Goal: Task Accomplishment & Management: Manage account settings

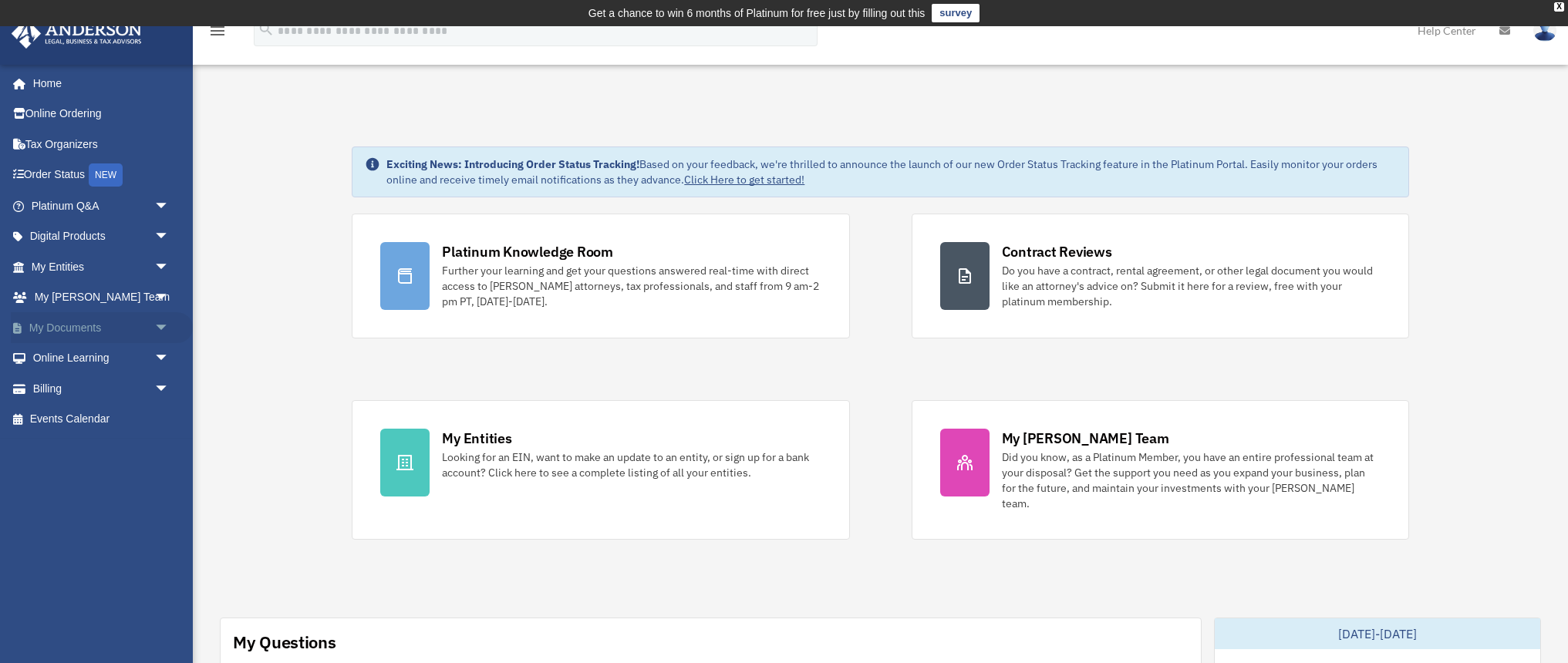
click at [69, 324] on link "My Documents arrow_drop_down" at bounding box center [102, 328] width 182 height 31
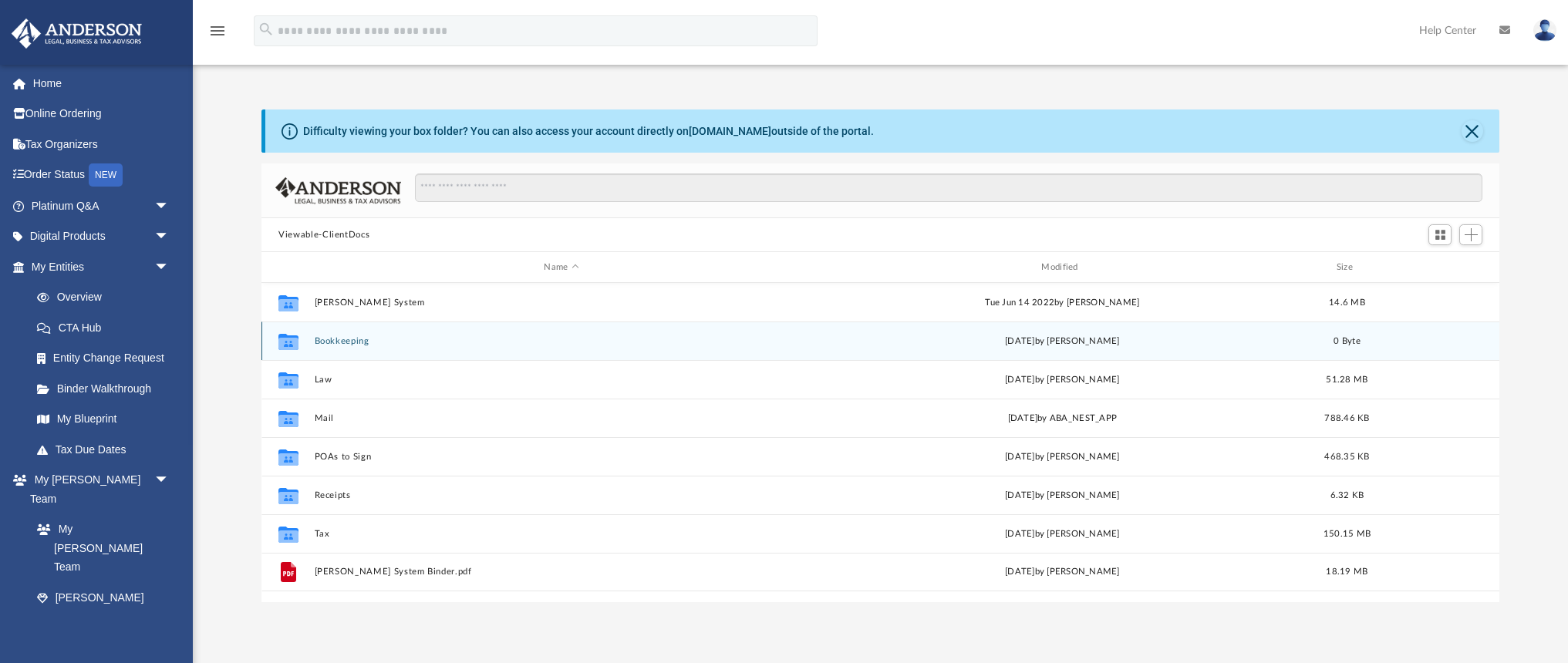
scroll to position [36, 0]
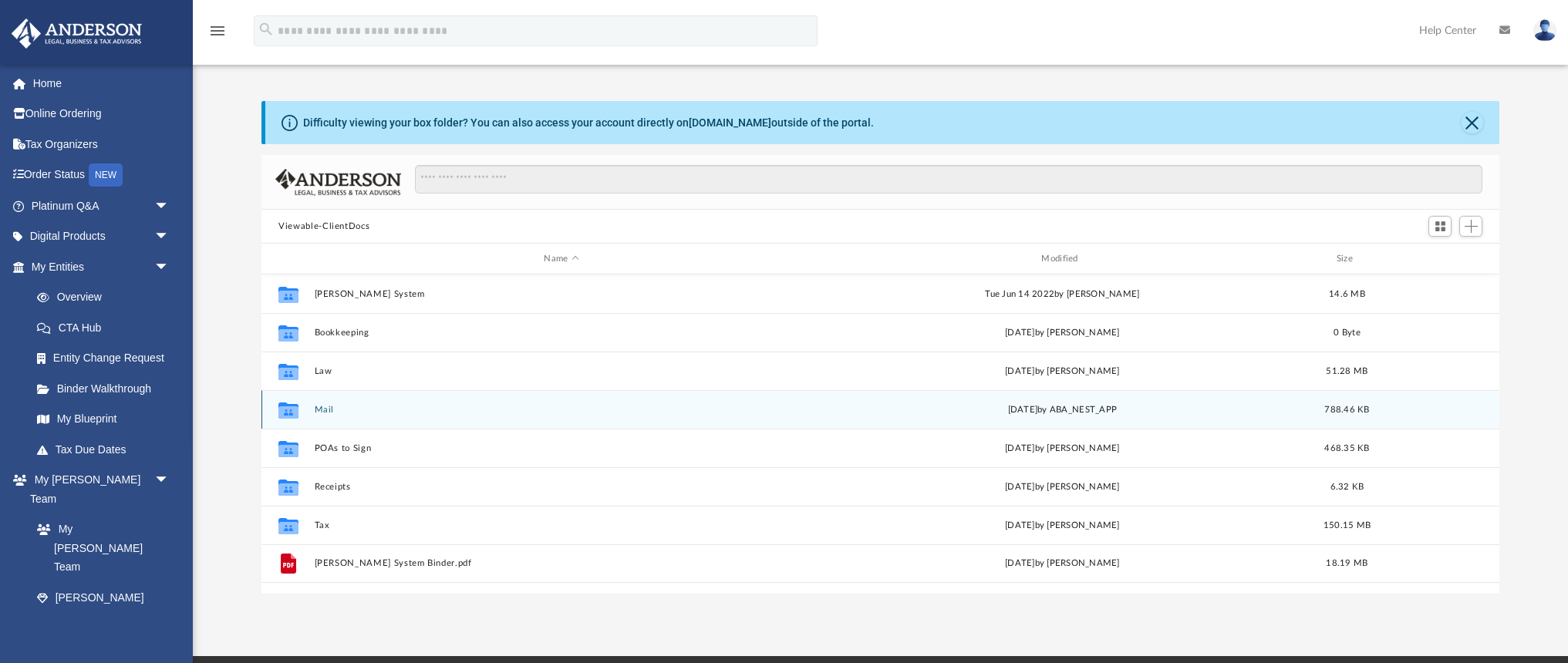
click at [327, 410] on button "Mail" at bounding box center [562, 410] width 494 height 10
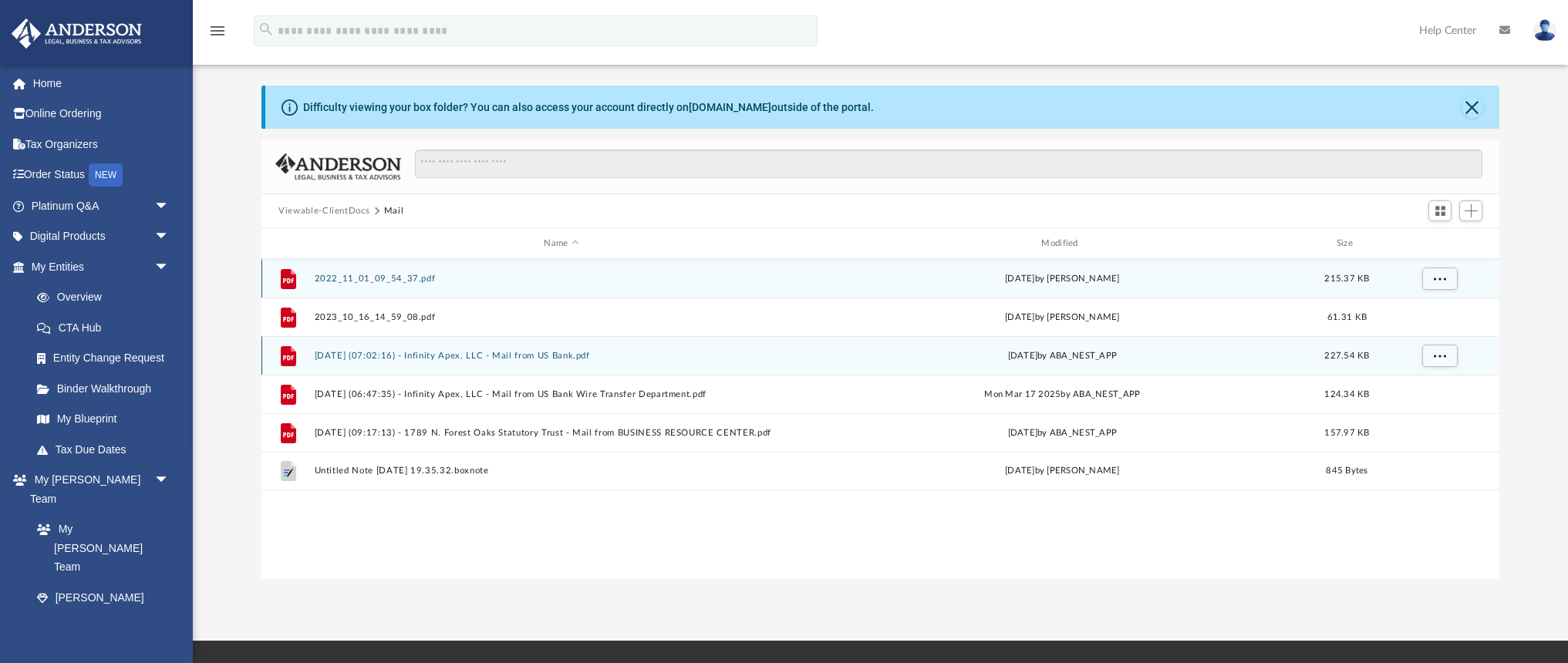
scroll to position [57, 0]
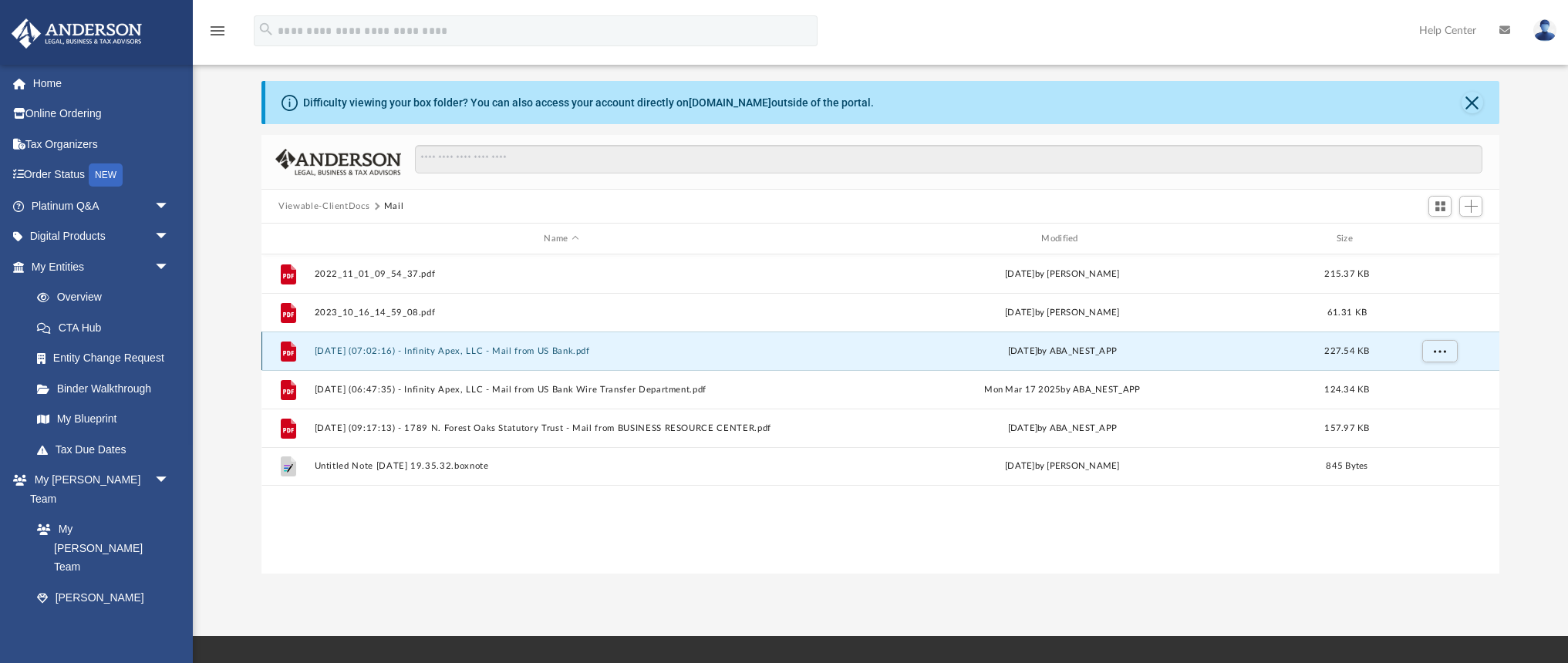
click at [502, 348] on button "2025.03.10 (07:02:16) - Infinity Apex, LLC - Mail from US Bank.pdf" at bounding box center [562, 351] width 494 height 10
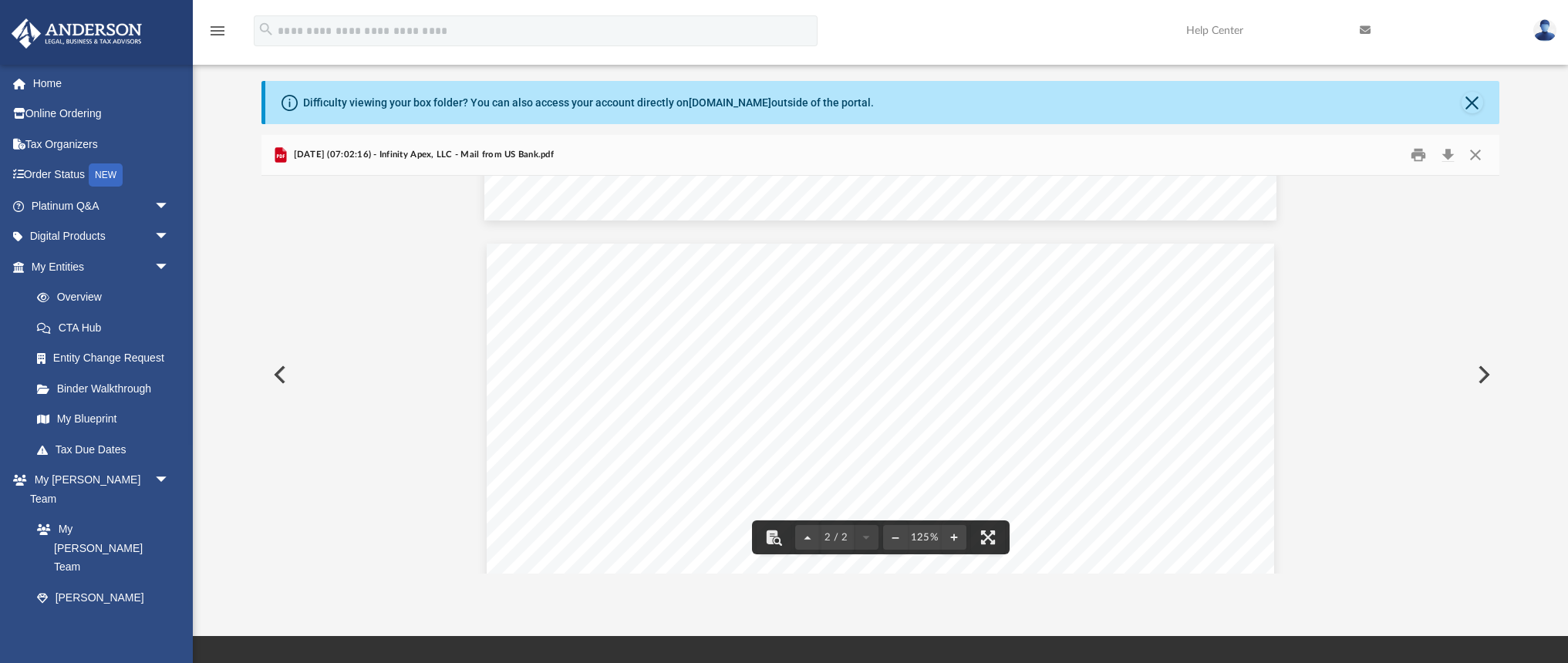
scroll to position [956, 0]
click at [1472, 154] on button "Close" at bounding box center [1474, 155] width 28 height 24
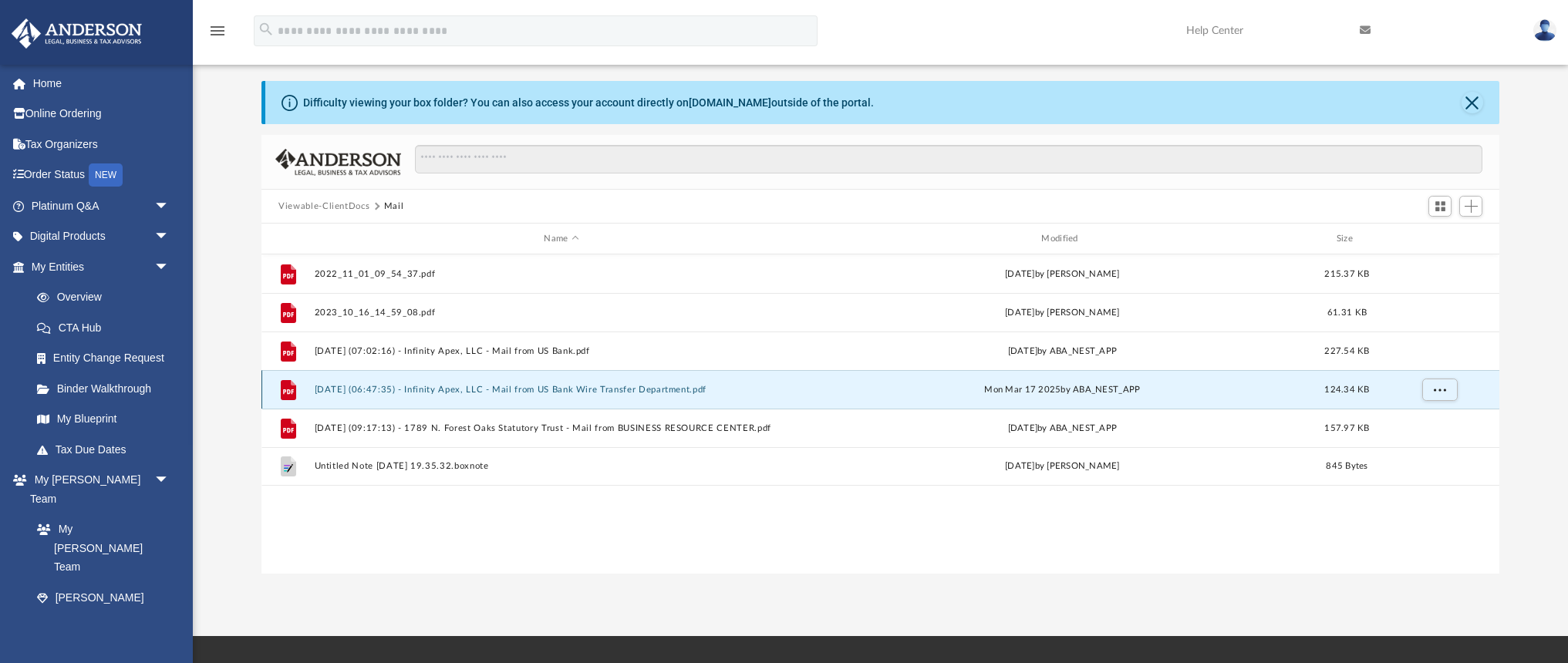
click at [673, 389] on button "2025.03.17 (06:47:35) - Infinity Apex, LLC - Mail from US Bank Wire Transfer De…" at bounding box center [562, 390] width 494 height 10
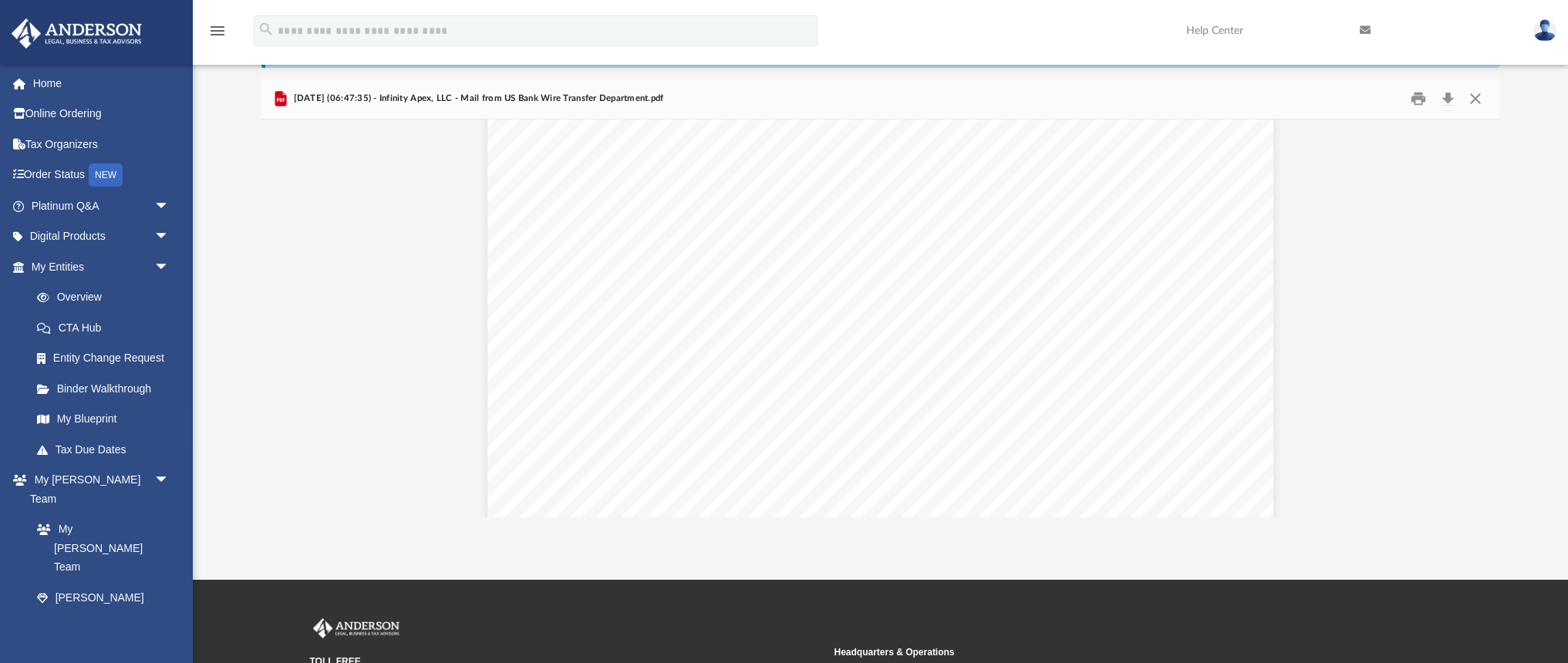
scroll to position [188, 0]
click at [1448, 100] on button "Download" at bounding box center [1447, 99] width 28 height 24
click at [1027, 188] on div "Page 1" at bounding box center [880, 451] width 786 height 1018
click at [1476, 103] on button "Close" at bounding box center [1474, 99] width 28 height 24
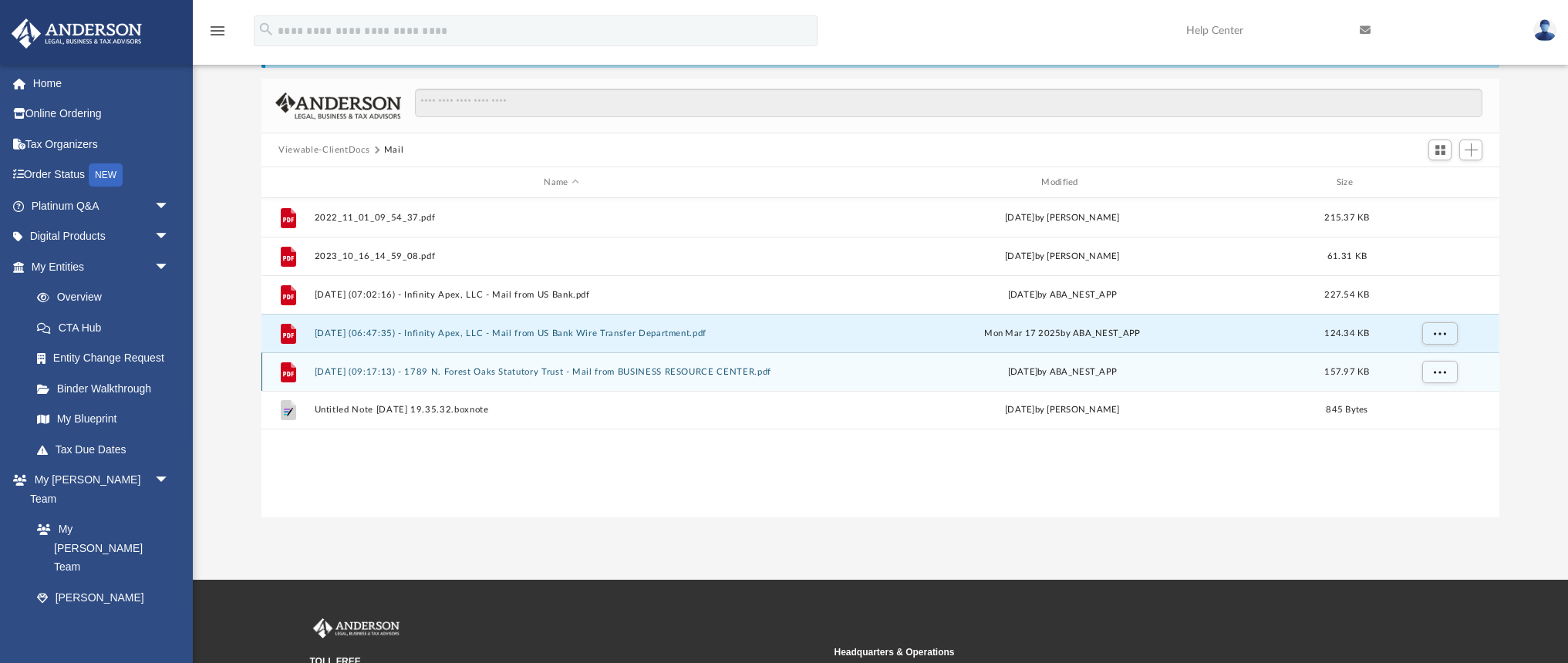
click at [470, 371] on button "2025.04.22 (09:17:13) - 1789 N. Forest Oaks Statutory Trust - Mail from BUSINES…" at bounding box center [562, 371] width 494 height 10
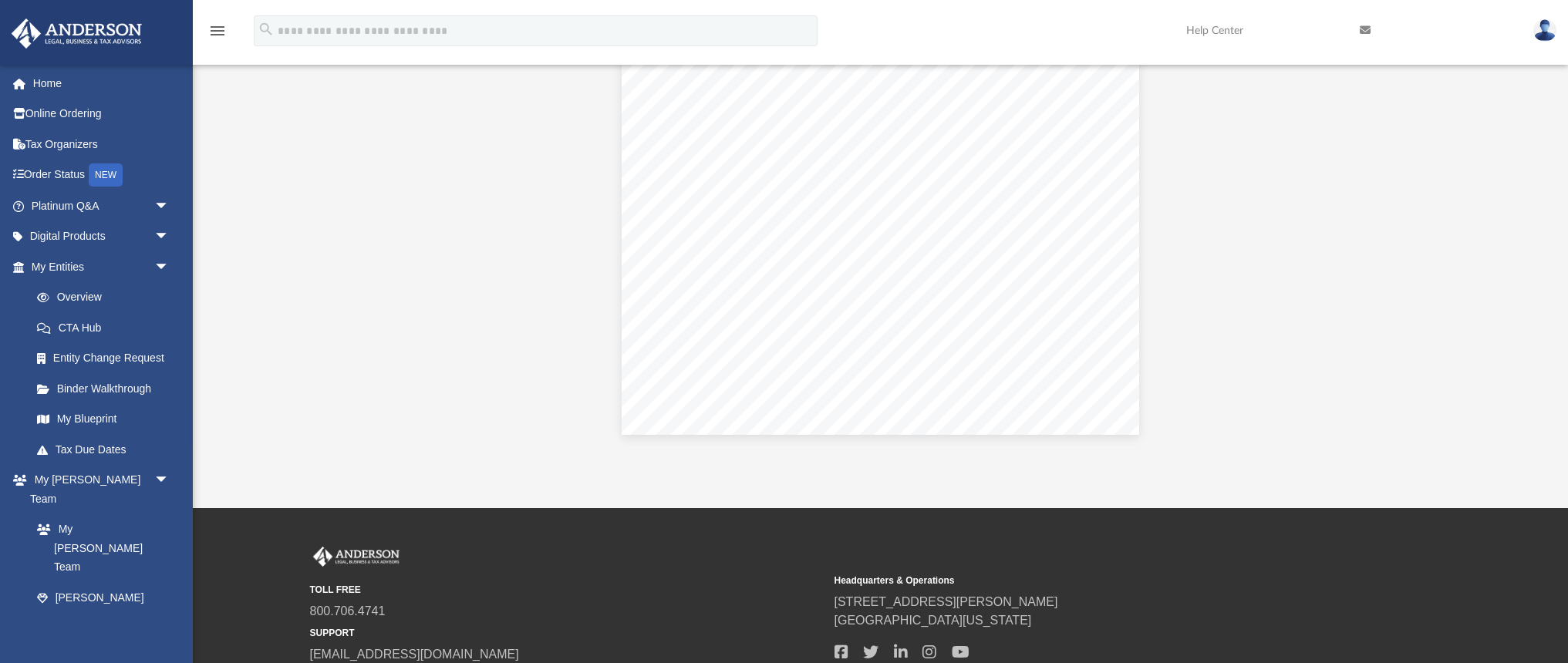
scroll to position [185, 0]
click at [732, 304] on div "Page 1" at bounding box center [880, 94] width 517 height 678
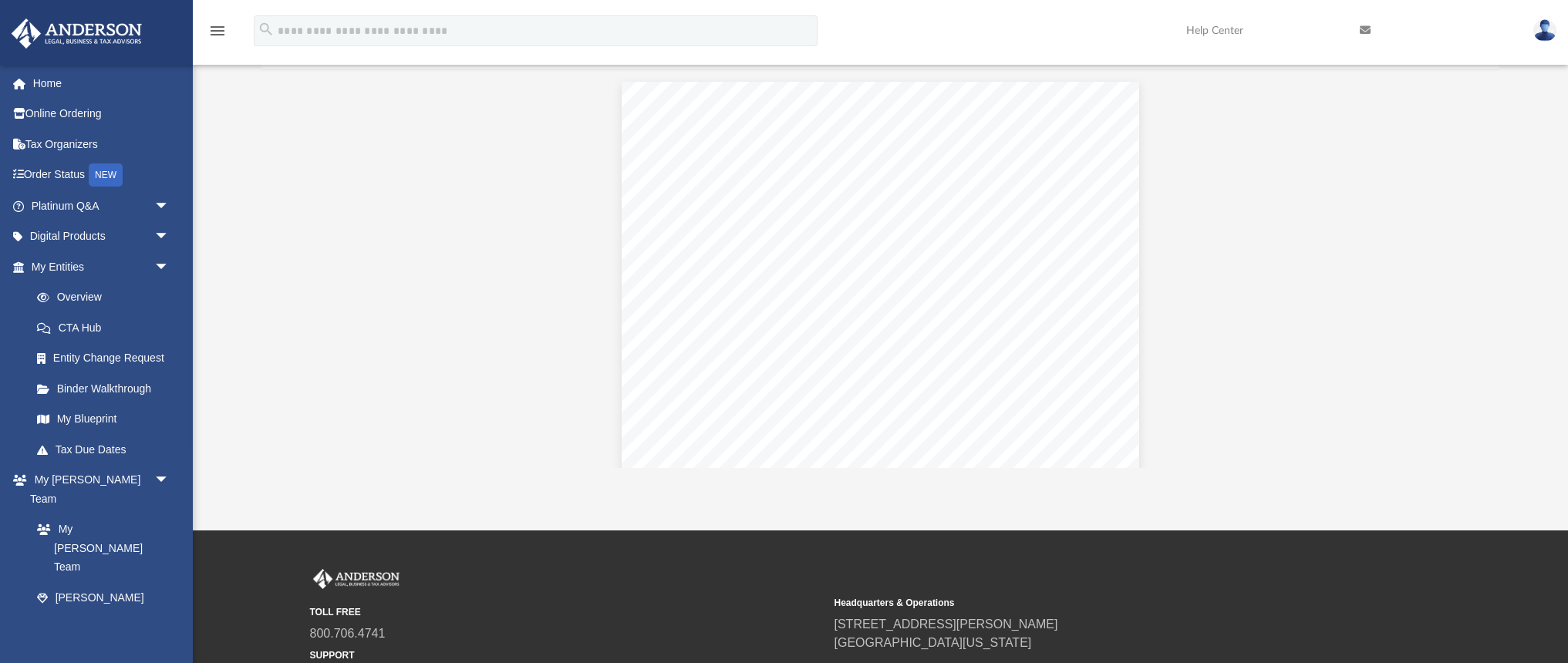
scroll to position [0, 0]
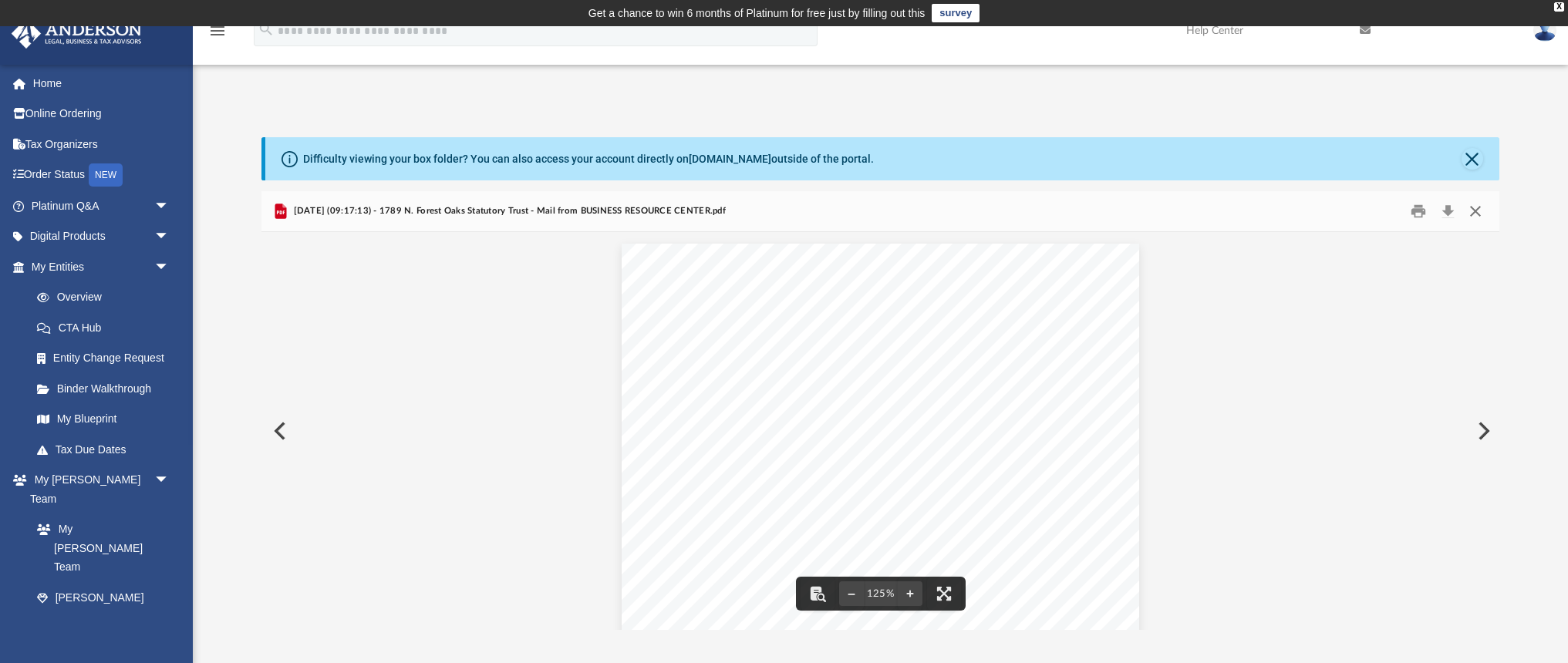
click at [1479, 212] on button "Close" at bounding box center [1474, 212] width 28 height 24
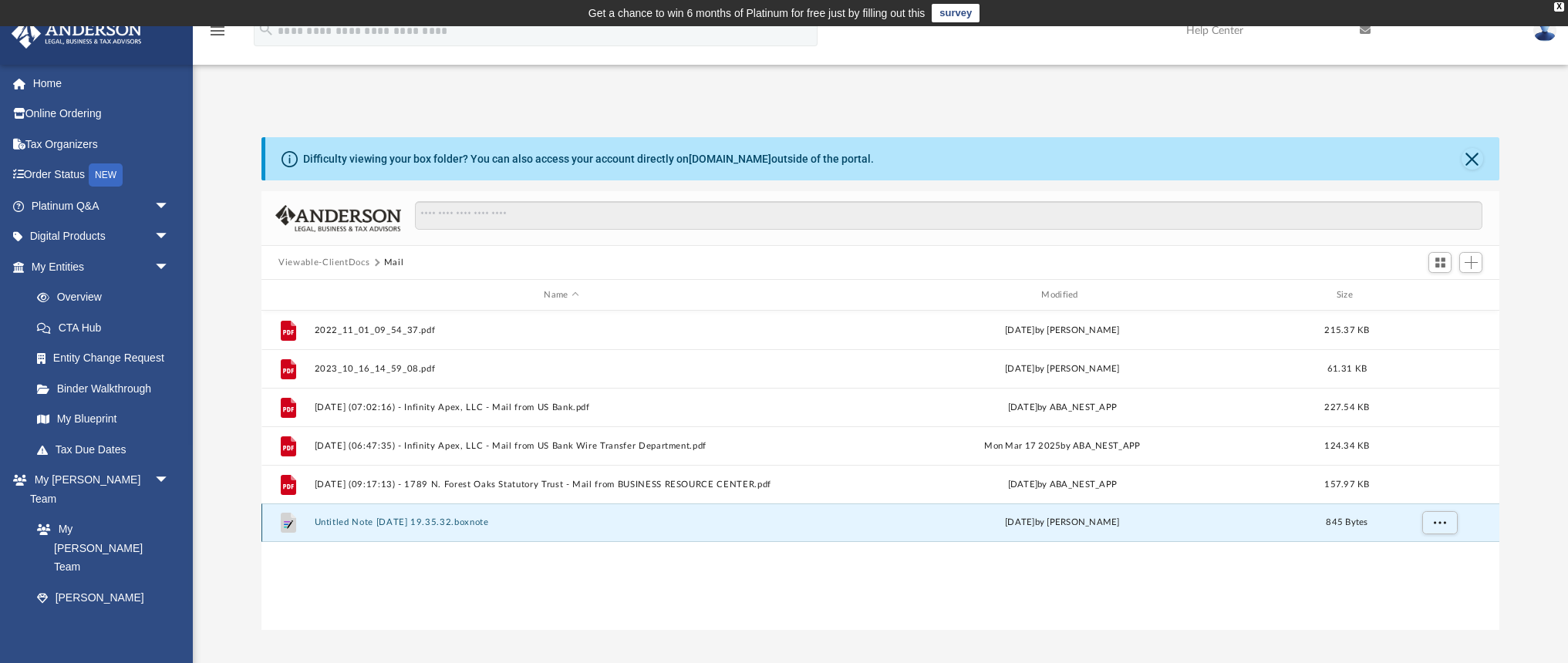
click at [488, 524] on button "Untitled Note 2022-03-13 19.35.32.boxnote" at bounding box center [562, 522] width 494 height 10
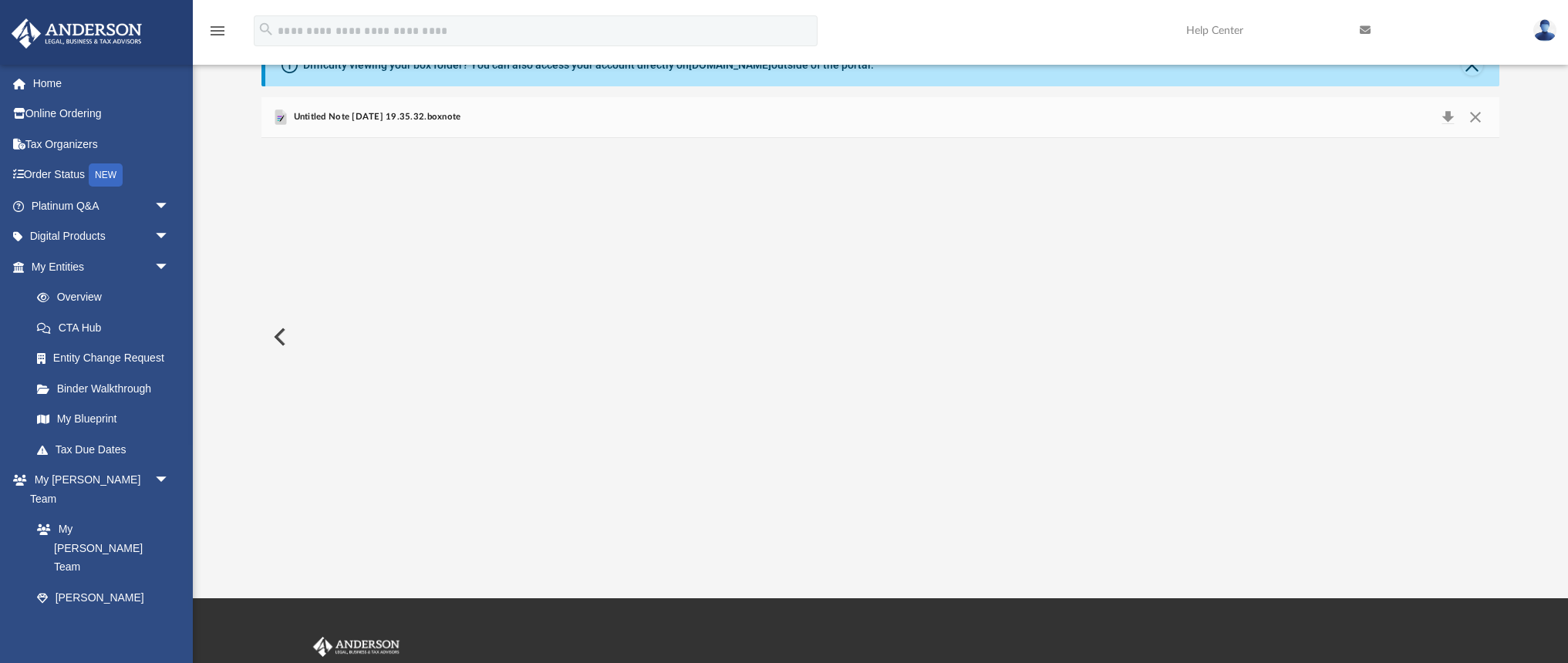
scroll to position [100, 0]
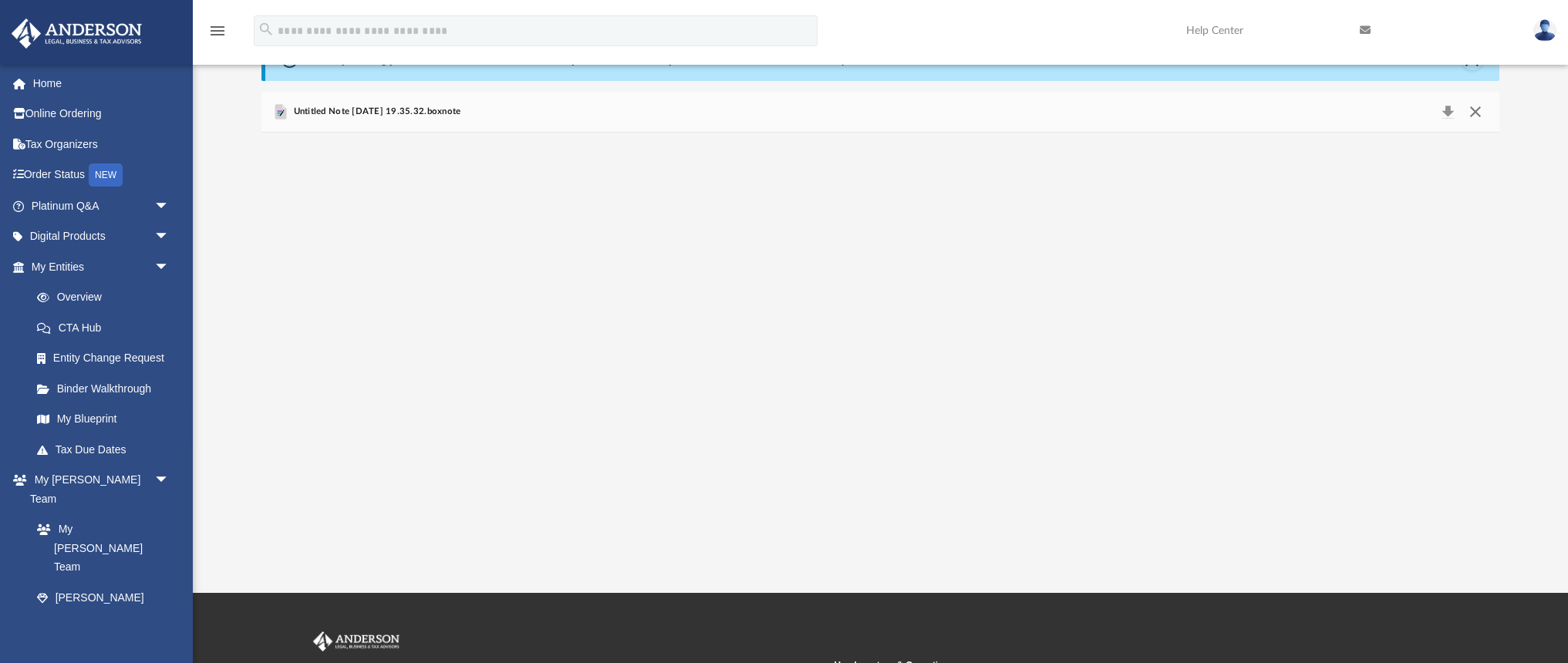
click at [1475, 109] on button "Close" at bounding box center [1474, 112] width 28 height 22
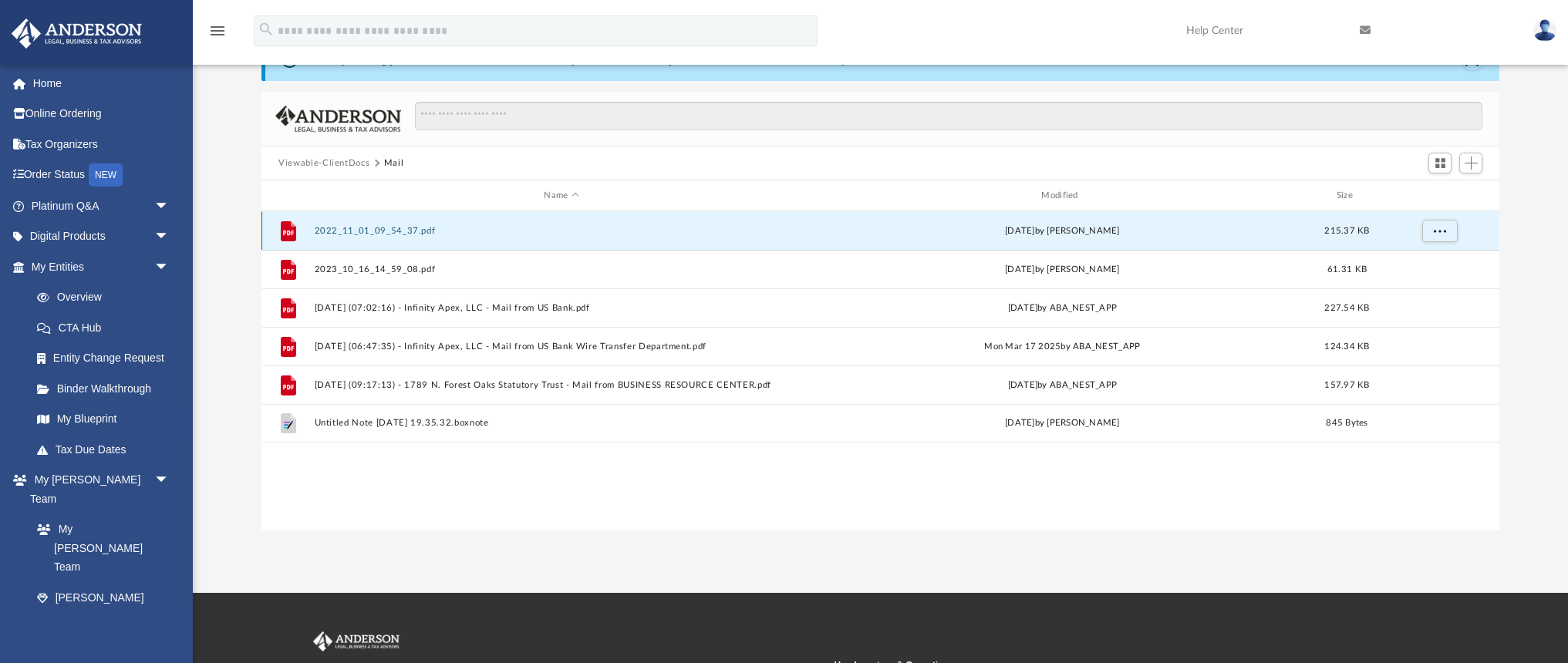
click at [375, 235] on button "2022_11_01_09_54_37.pdf" at bounding box center [562, 230] width 494 height 10
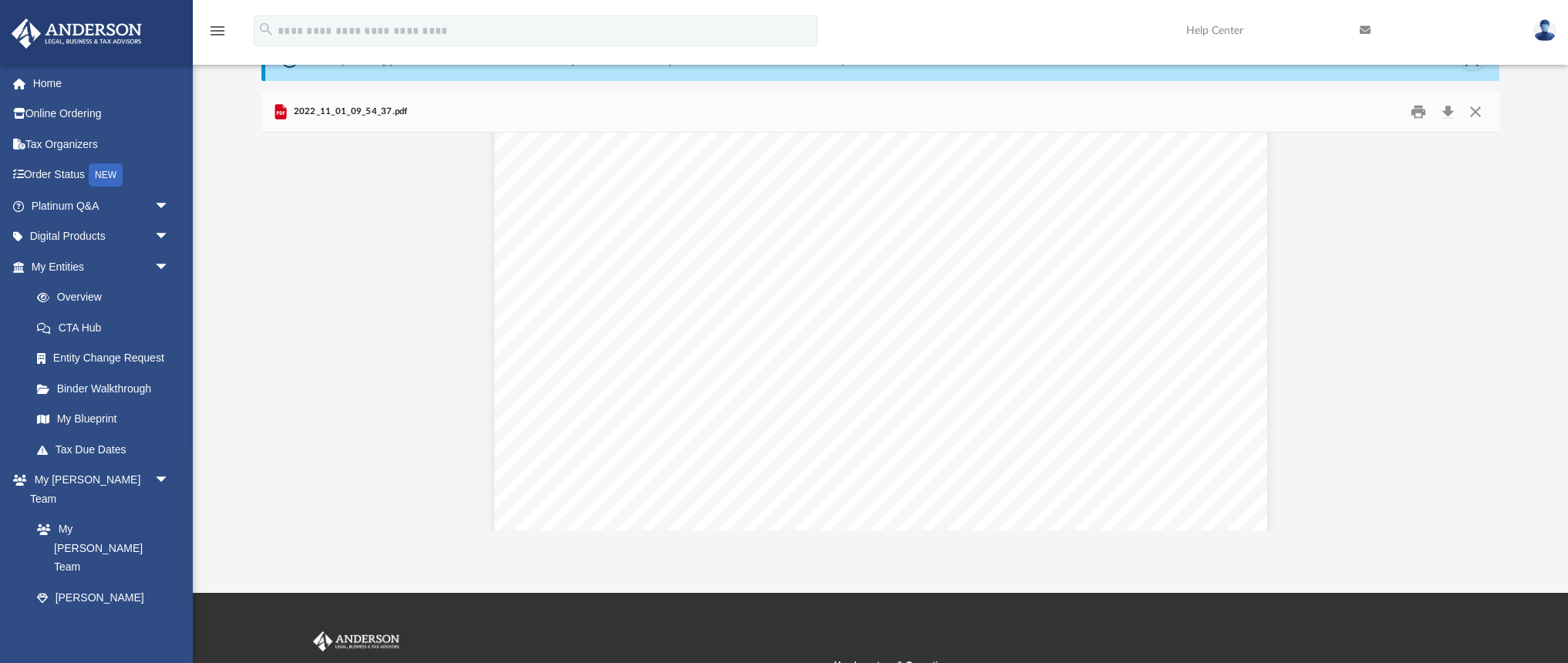
scroll to position [551, 0]
click at [1474, 111] on button "Close" at bounding box center [1474, 112] width 28 height 24
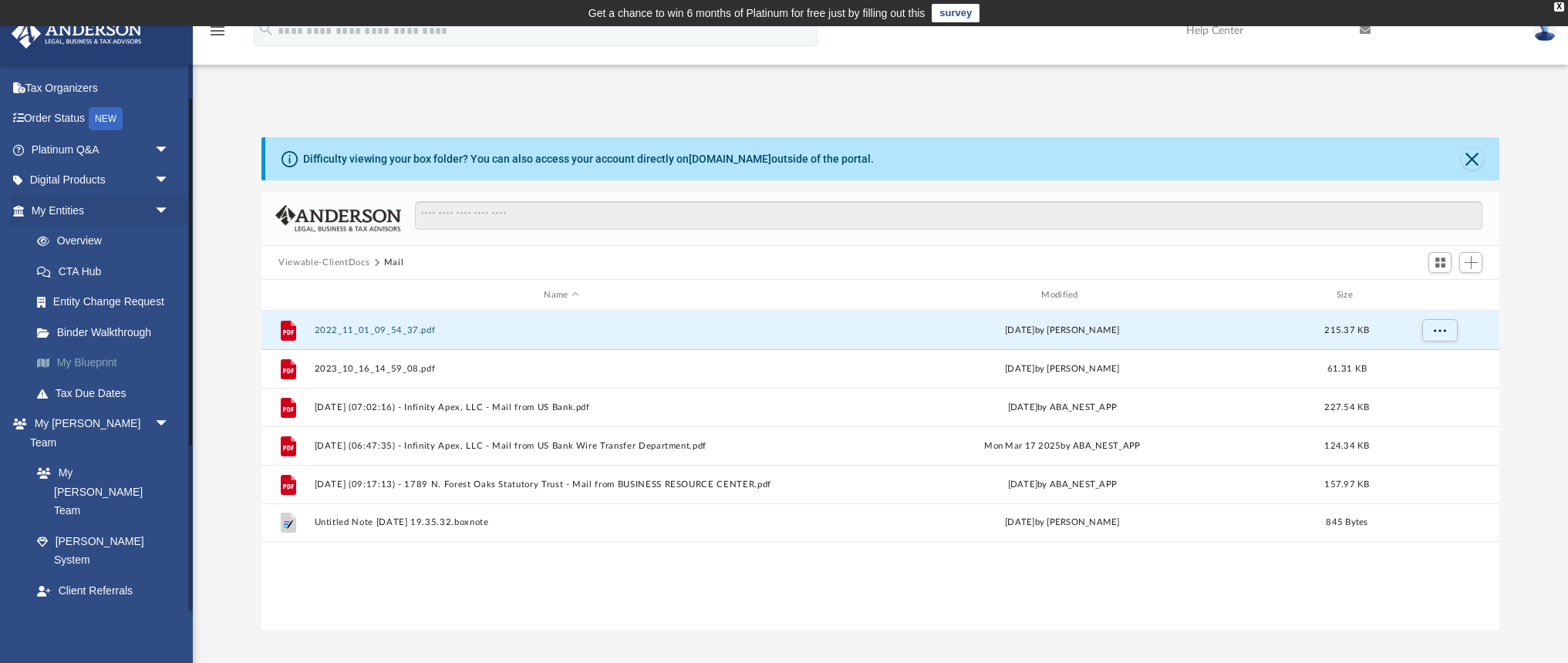
scroll to position [61, 0]
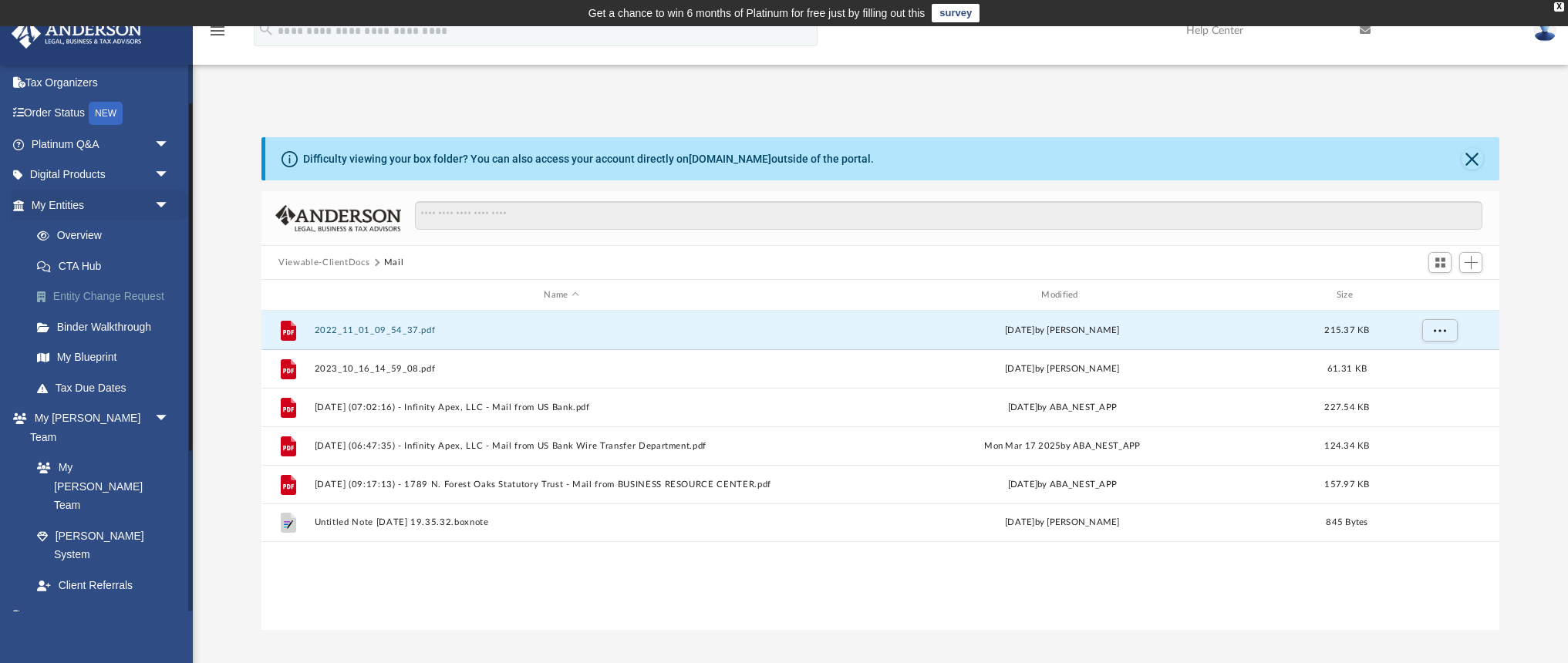
click at [85, 296] on link "Entity Change Request" at bounding box center [107, 296] width 171 height 31
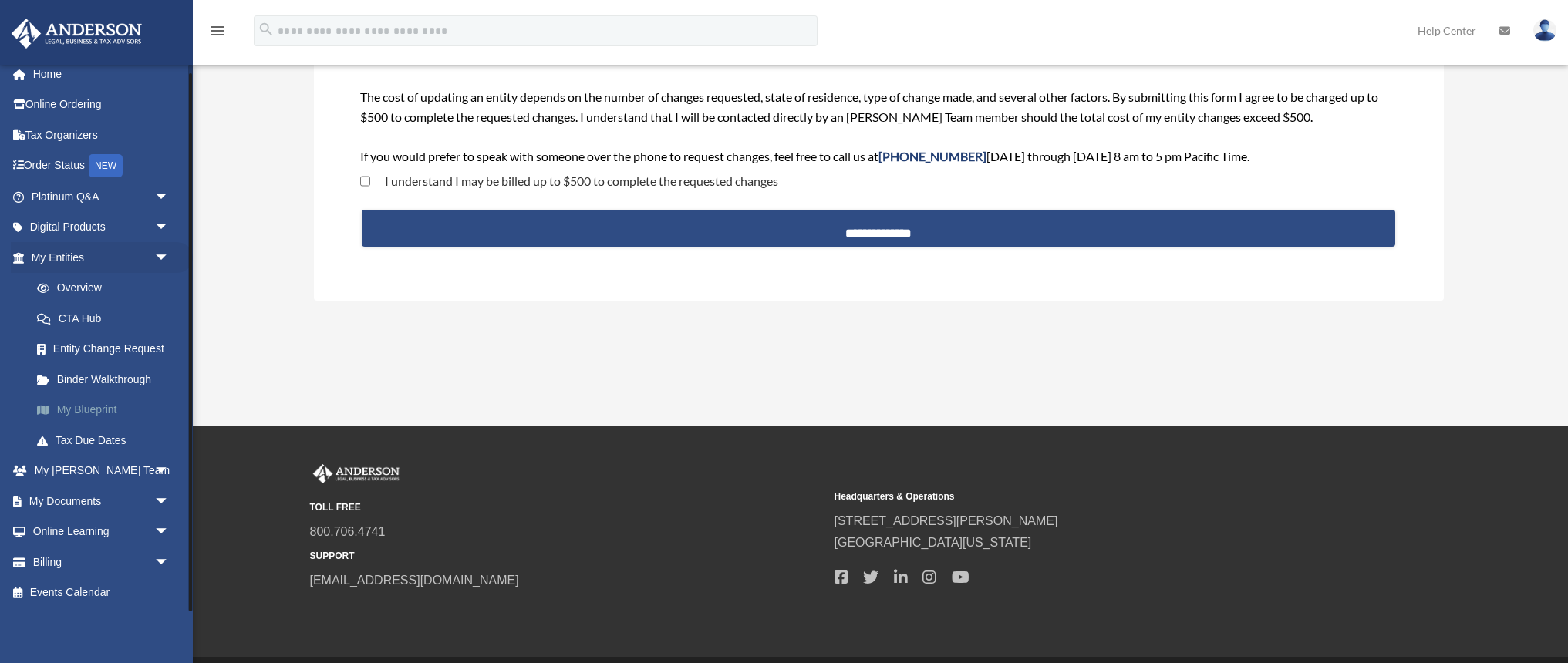
scroll to position [188, 0]
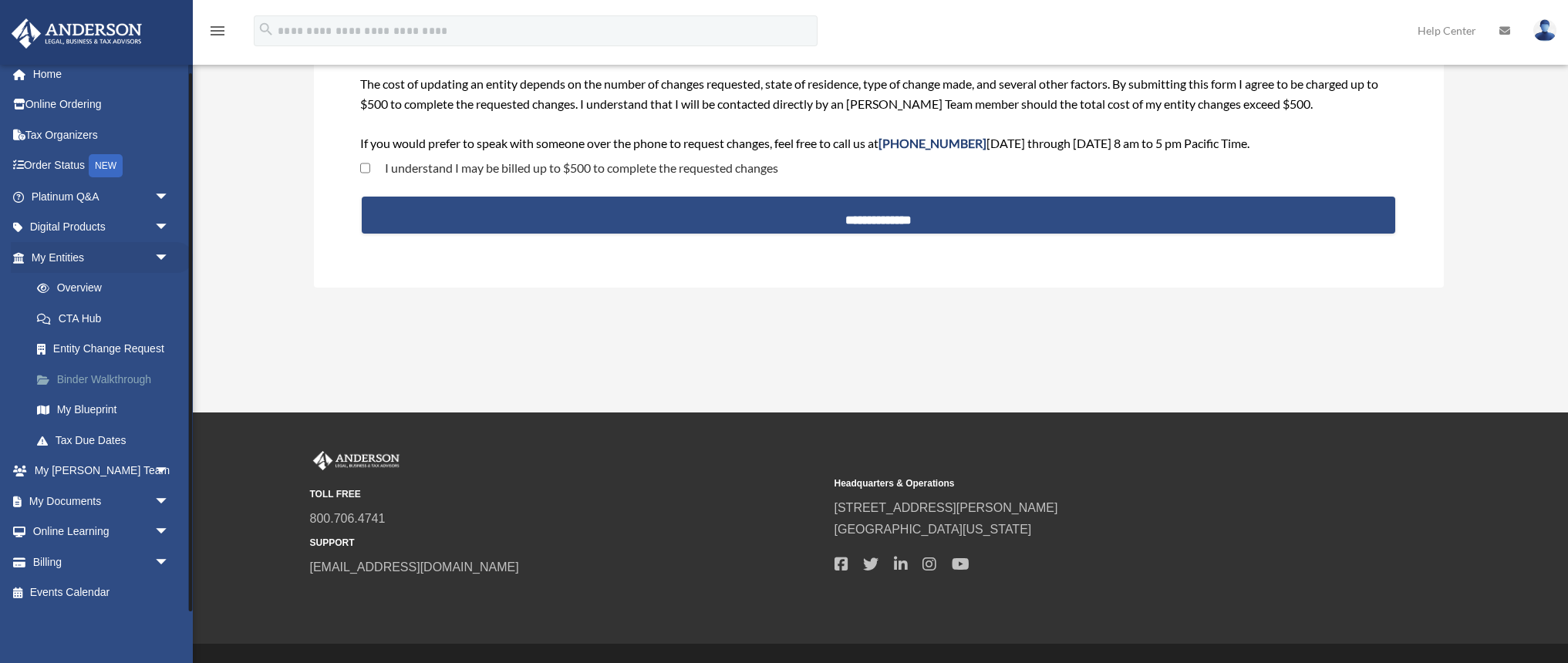
click at [96, 375] on link "Binder Walkthrough" at bounding box center [107, 379] width 171 height 31
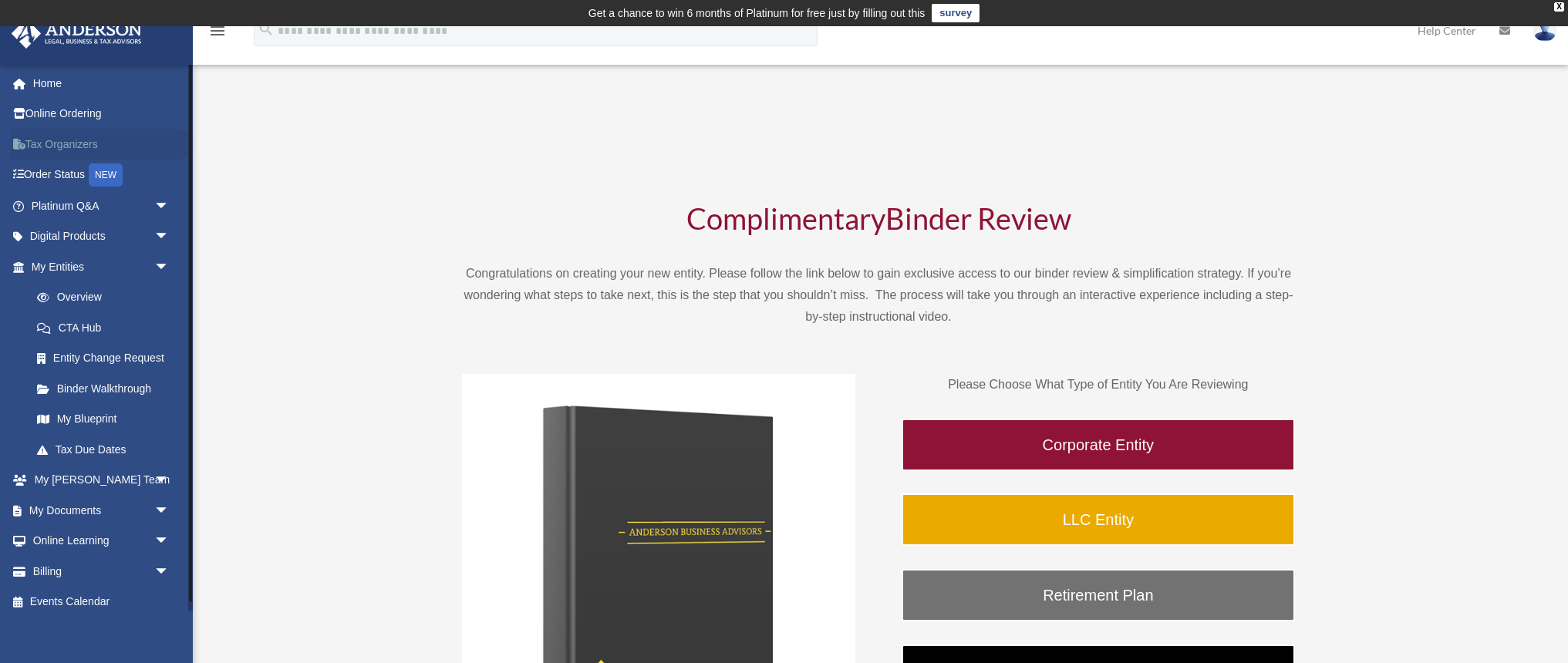
click at [59, 151] on link "Tax Organizers" at bounding box center [102, 144] width 182 height 31
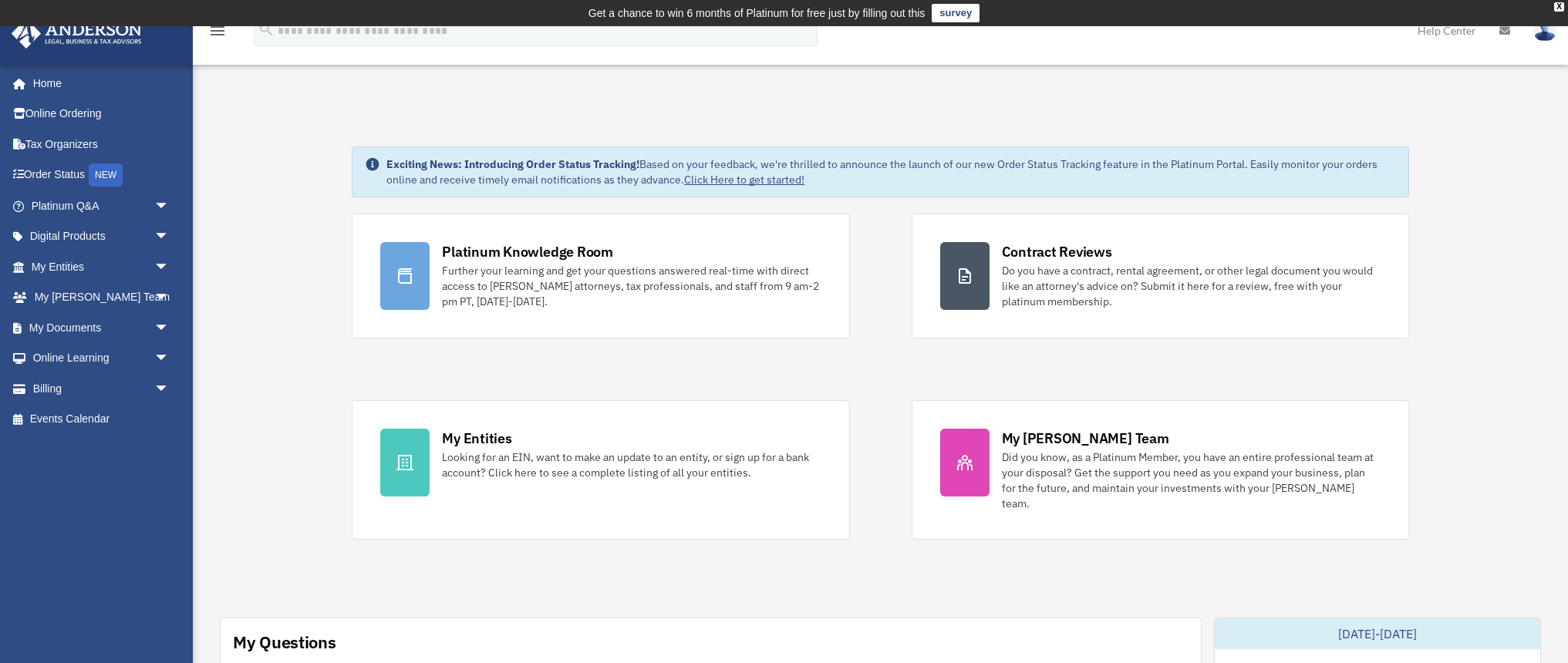
click at [1539, 33] on img at bounding box center [1544, 30] width 23 height 22
click at [1303, 135] on link "Logout" at bounding box center [1313, 135] width 154 height 32
